Goal: Task Accomplishment & Management: Use online tool/utility

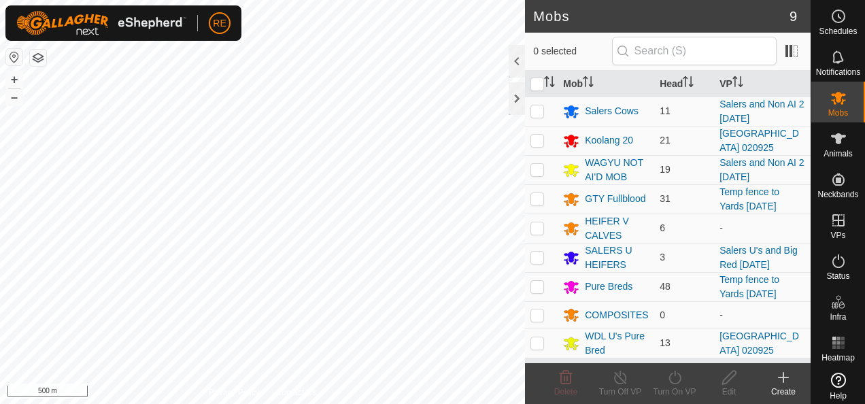
click at [22, 56] on button "button" at bounding box center [14, 57] width 16 height 16
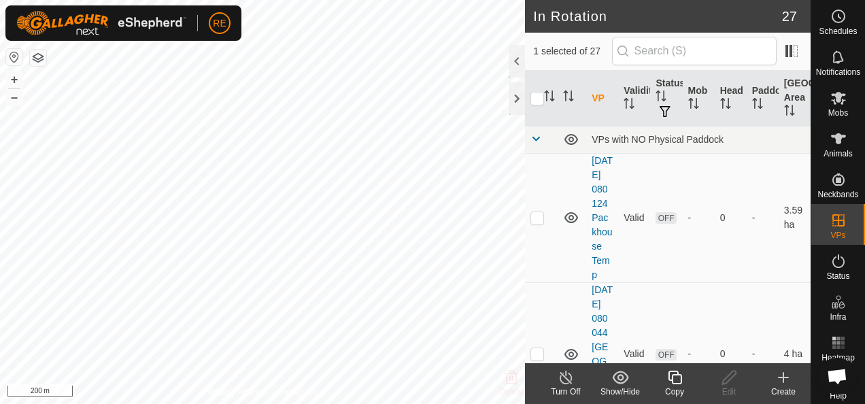
checkbox input "true"
checkbox input "false"
click at [837, 107] on es-mob-svg-icon at bounding box center [838, 98] width 24 height 22
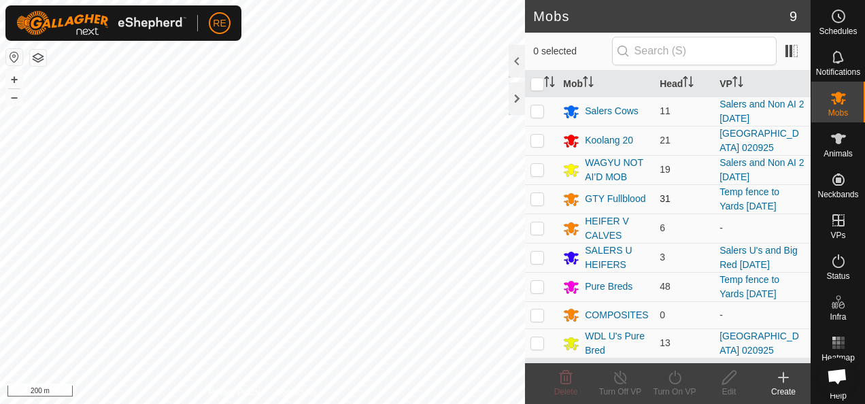
click at [534, 197] on p-checkbox at bounding box center [537, 198] width 14 height 11
checkbox input "true"
click at [537, 289] on p-checkbox at bounding box center [537, 286] width 14 height 11
checkbox input "true"
click at [671, 385] on icon at bounding box center [674, 377] width 17 height 16
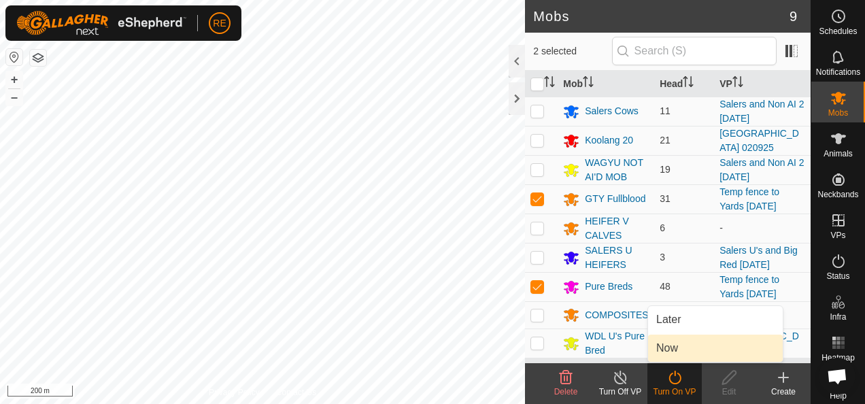
click at [690, 343] on link "Now" at bounding box center [715, 348] width 135 height 27
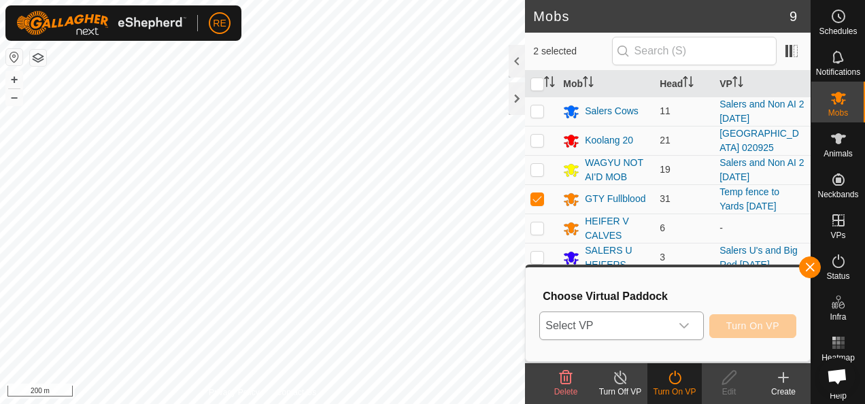
click at [685, 327] on icon "dropdown trigger" at bounding box center [684, 325] width 11 height 11
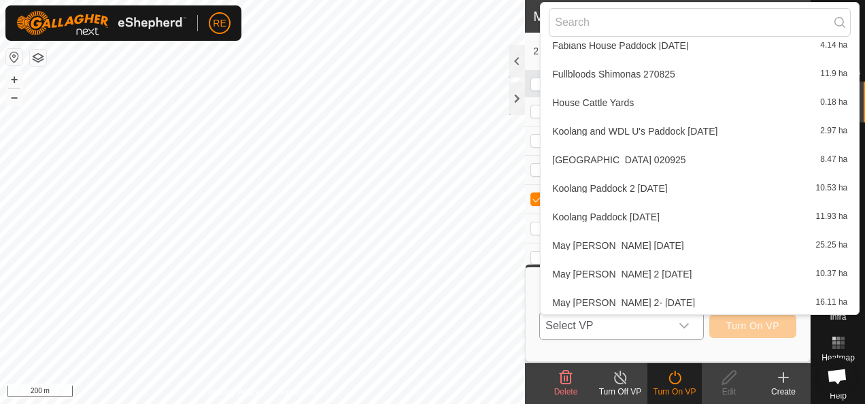
scroll to position [223, 0]
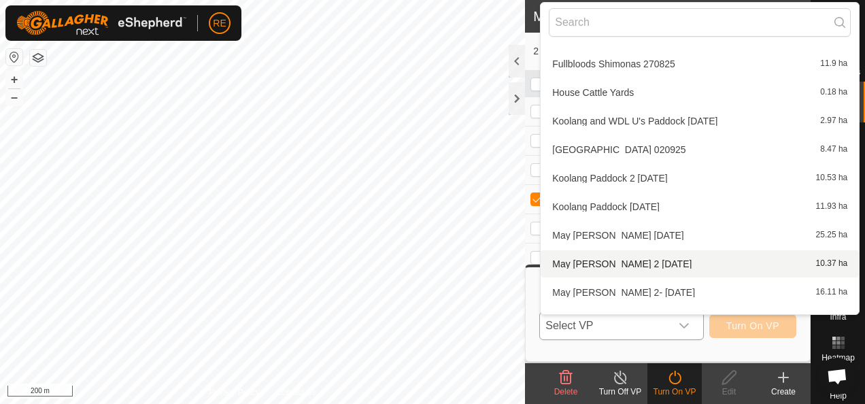
click at [645, 258] on li "May [PERSON_NAME] 2 [DATE] 10.37 ha" at bounding box center [700, 263] width 318 height 27
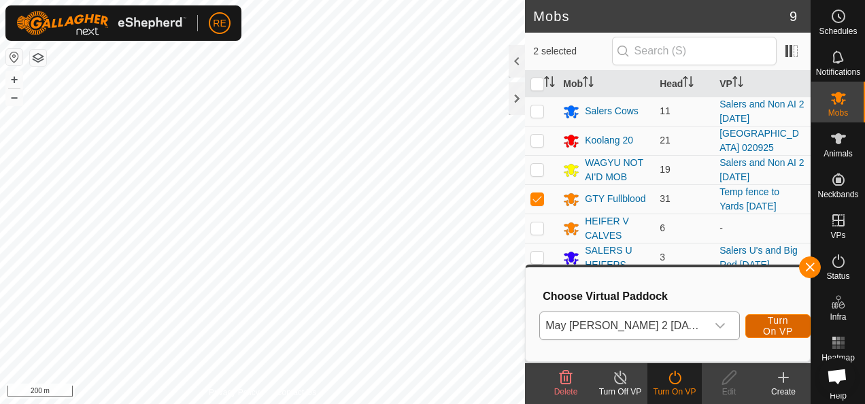
click at [769, 320] on span "Turn On VP" at bounding box center [777, 326] width 31 height 22
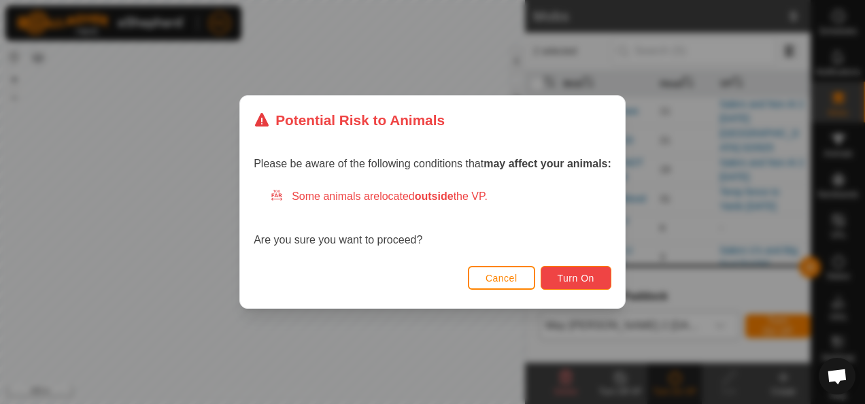
click at [576, 276] on span "Turn On" at bounding box center [576, 278] width 37 height 11
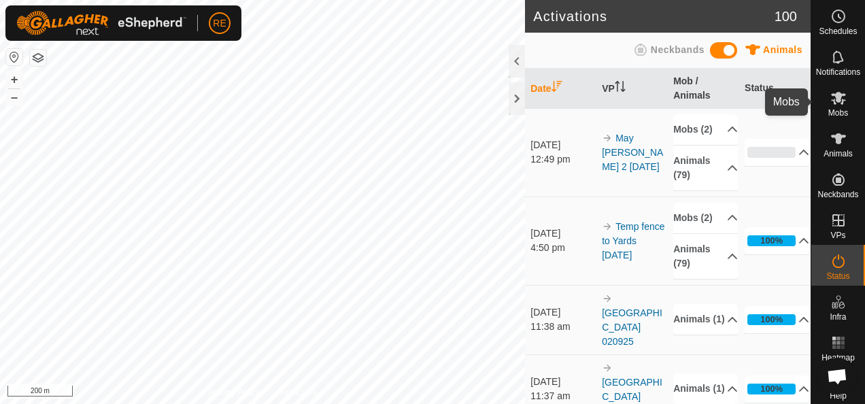
click at [837, 102] on icon at bounding box center [838, 98] width 15 height 13
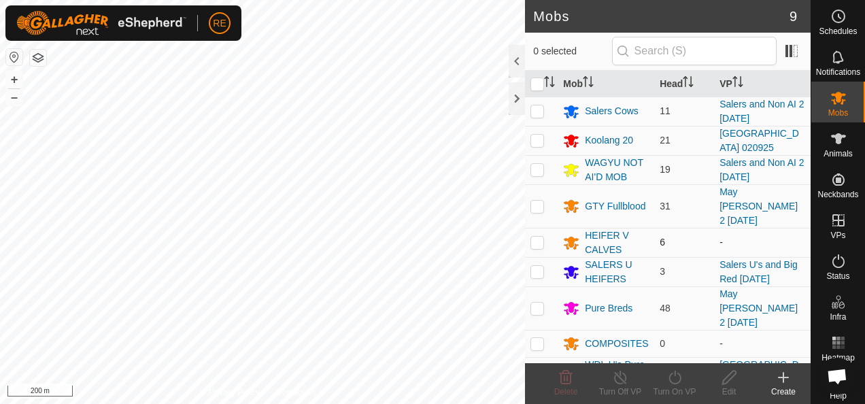
click at [537, 237] on p-checkbox at bounding box center [537, 242] width 14 height 11
checkbox input "true"
click at [676, 385] on icon at bounding box center [674, 377] width 17 height 16
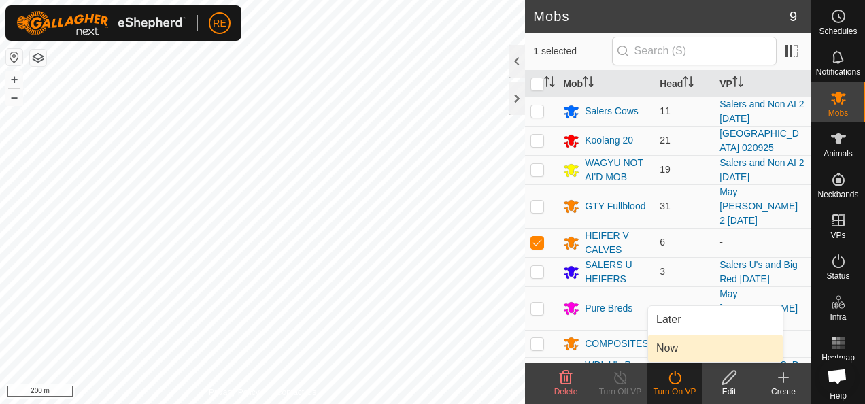
click at [675, 350] on link "Now" at bounding box center [715, 348] width 135 height 27
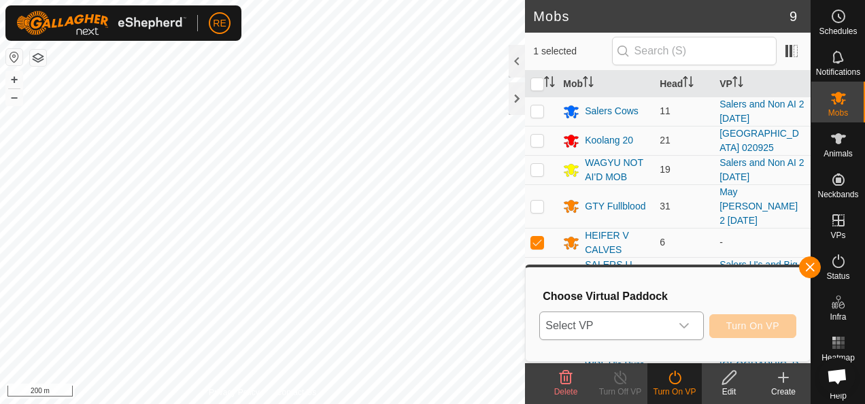
click at [685, 330] on icon "dropdown trigger" at bounding box center [684, 325] width 11 height 11
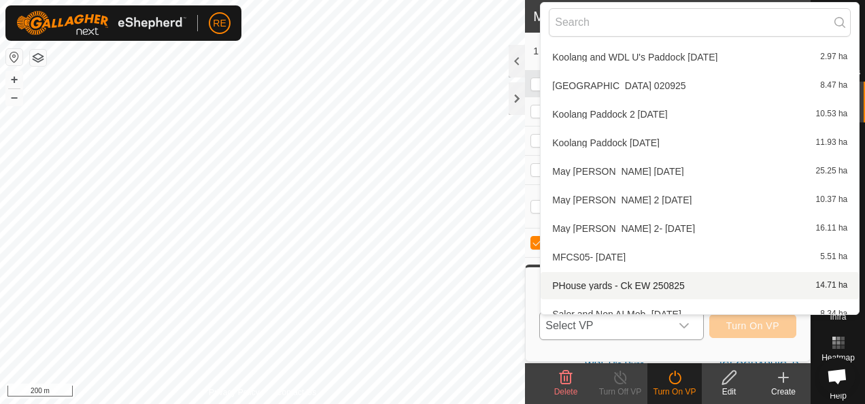
scroll to position [301, 0]
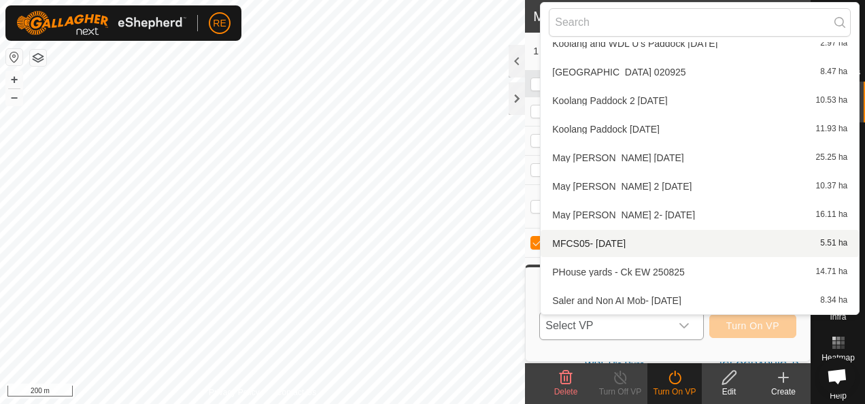
click at [622, 243] on li "MFCS05- [DATE] 5.51 ha" at bounding box center [700, 243] width 318 height 27
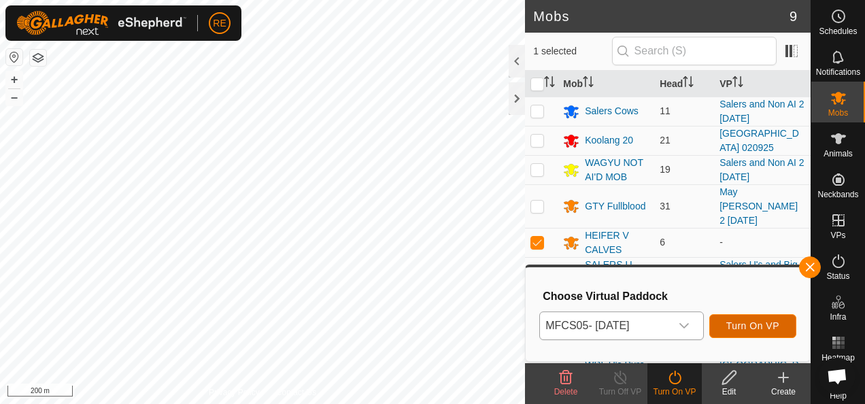
click at [753, 326] on span "Turn On VP" at bounding box center [752, 325] width 53 height 11
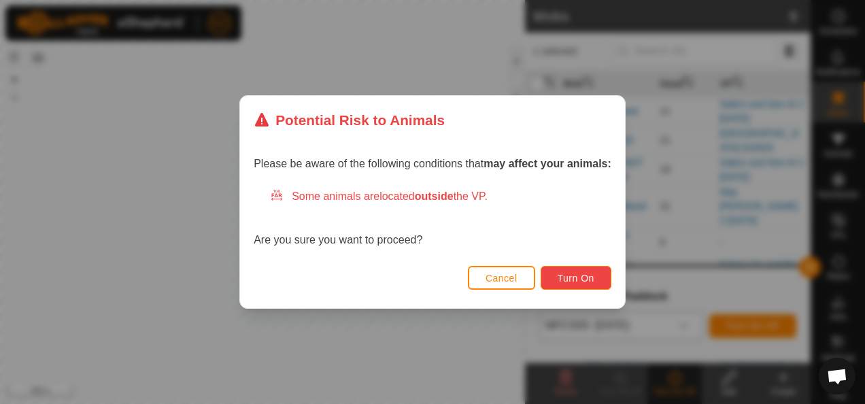
click at [580, 268] on button "Turn On" at bounding box center [576, 278] width 71 height 24
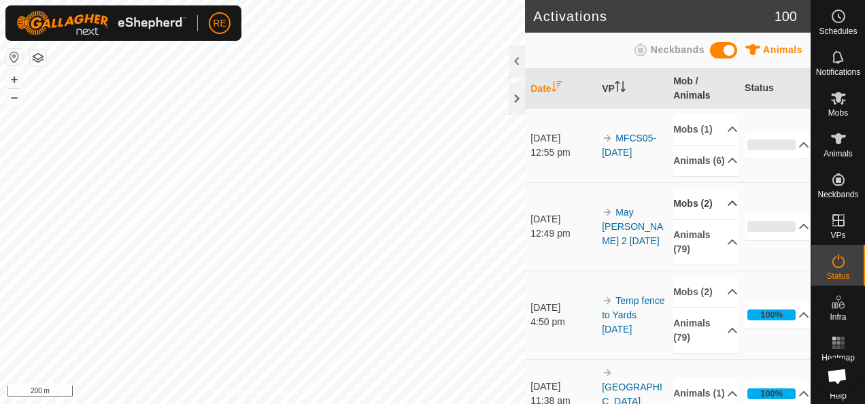
click at [717, 219] on p-accordion-header "Mobs (2)" at bounding box center [705, 203] width 65 height 31
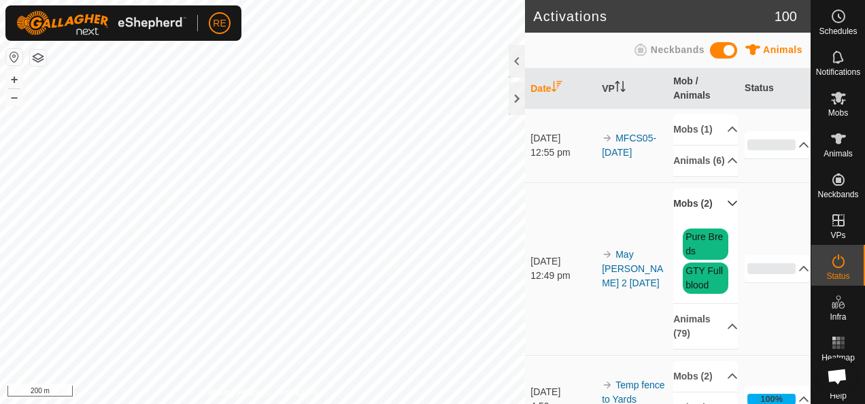
click at [717, 219] on p-accordion-header "Mobs (2)" at bounding box center [705, 203] width 65 height 31
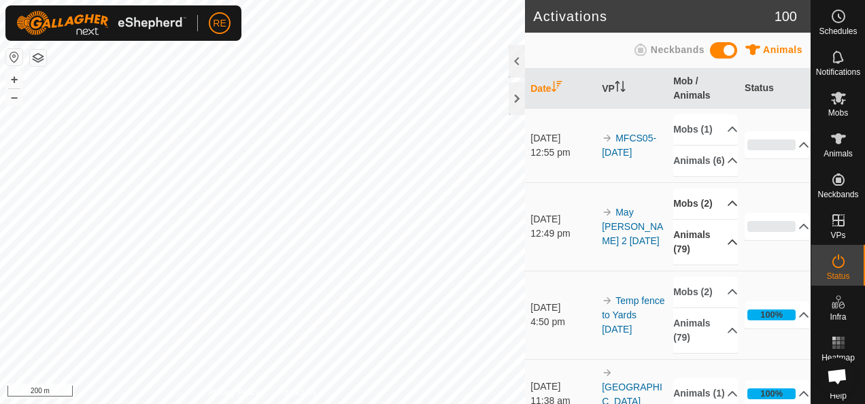
click at [711, 265] on p-accordion-header "Animals (79)" at bounding box center [705, 242] width 65 height 45
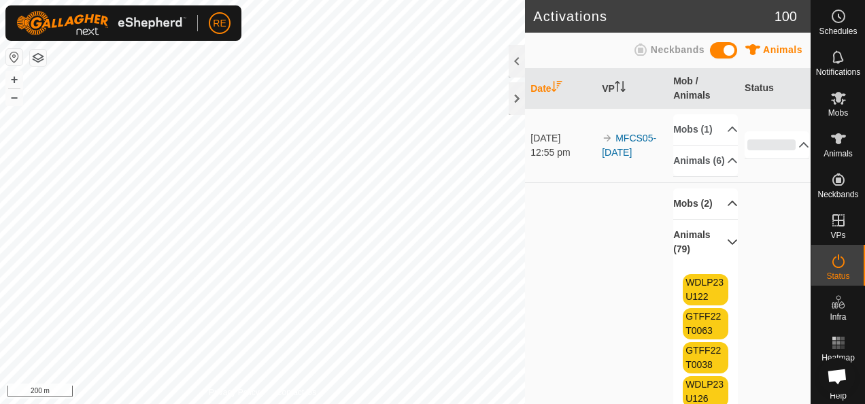
click at [718, 265] on p-accordion-header "Animals (79)" at bounding box center [705, 242] width 65 height 45
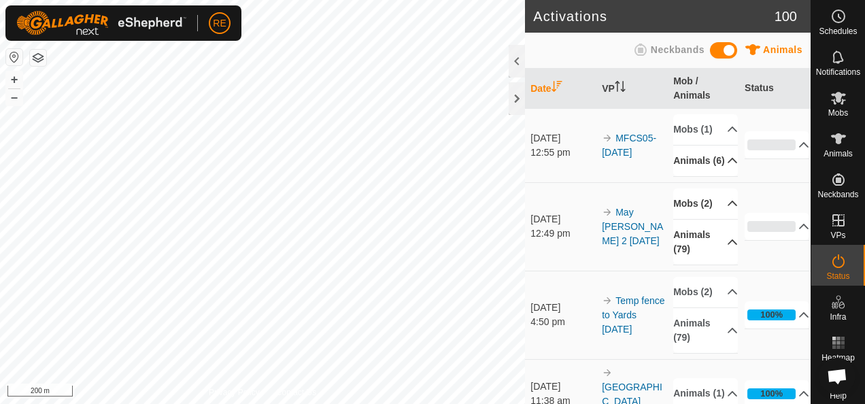
click at [717, 176] on p-accordion-header "Animals (6)" at bounding box center [705, 161] width 65 height 31
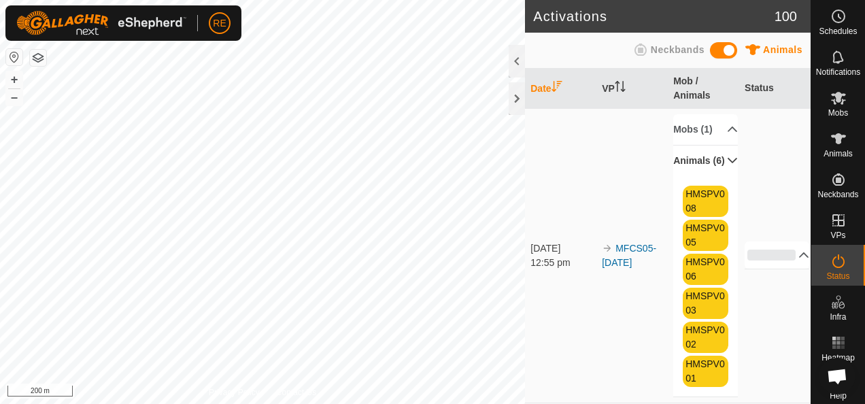
click at [717, 176] on p-accordion-header "Animals (6)" at bounding box center [705, 161] width 65 height 31
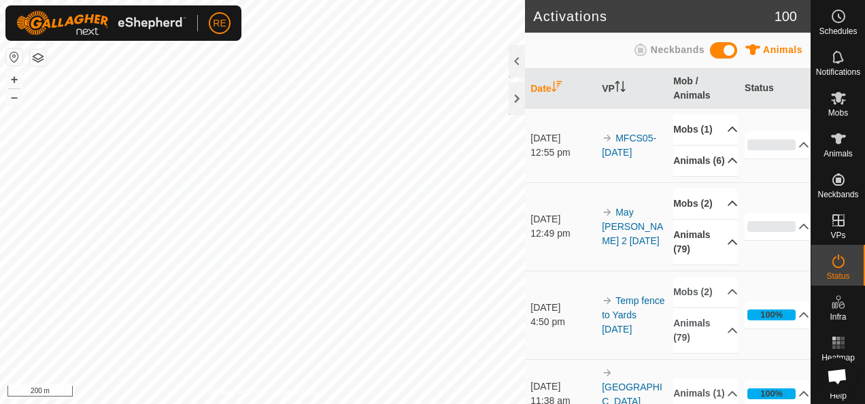
click at [717, 132] on p-accordion-header "Mobs (1)" at bounding box center [705, 129] width 65 height 31
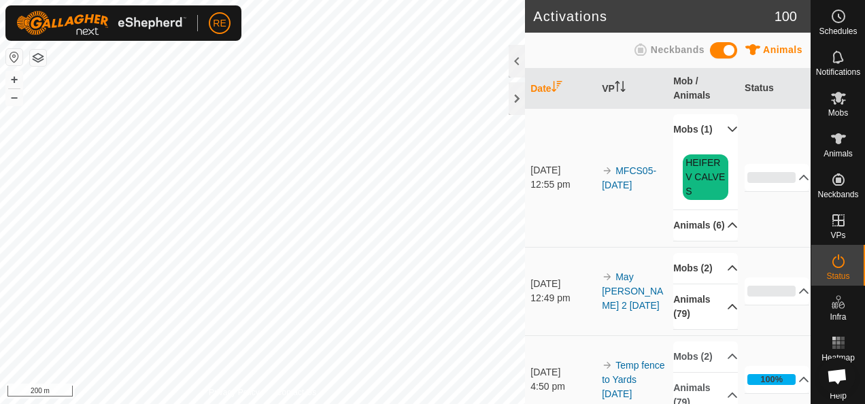
click at [717, 139] on p-accordion-header "Mobs (1)" at bounding box center [705, 129] width 65 height 31
